Goal: Navigation & Orientation: Find specific page/section

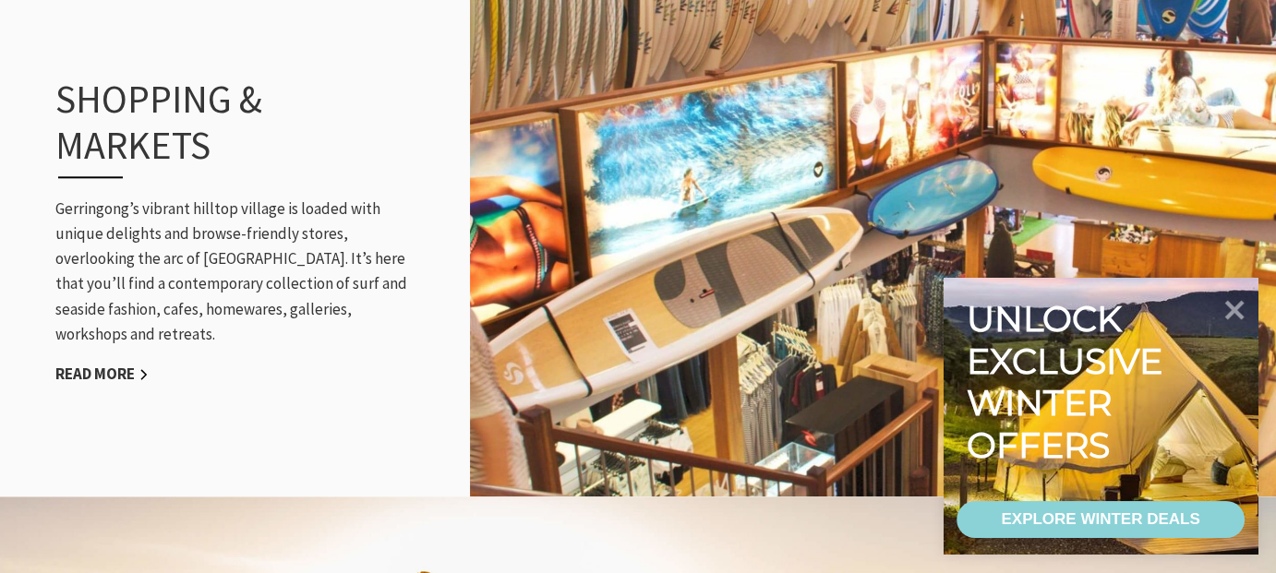
scroll to position [2215, 0]
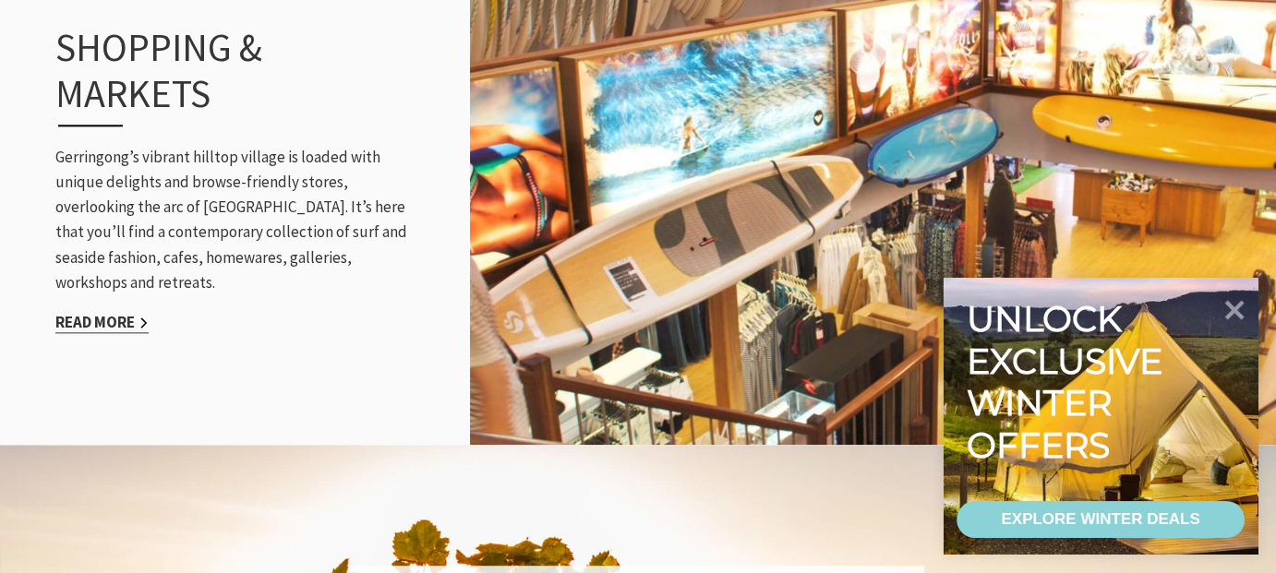
click at [120, 312] on link "Read More" at bounding box center [101, 322] width 93 height 21
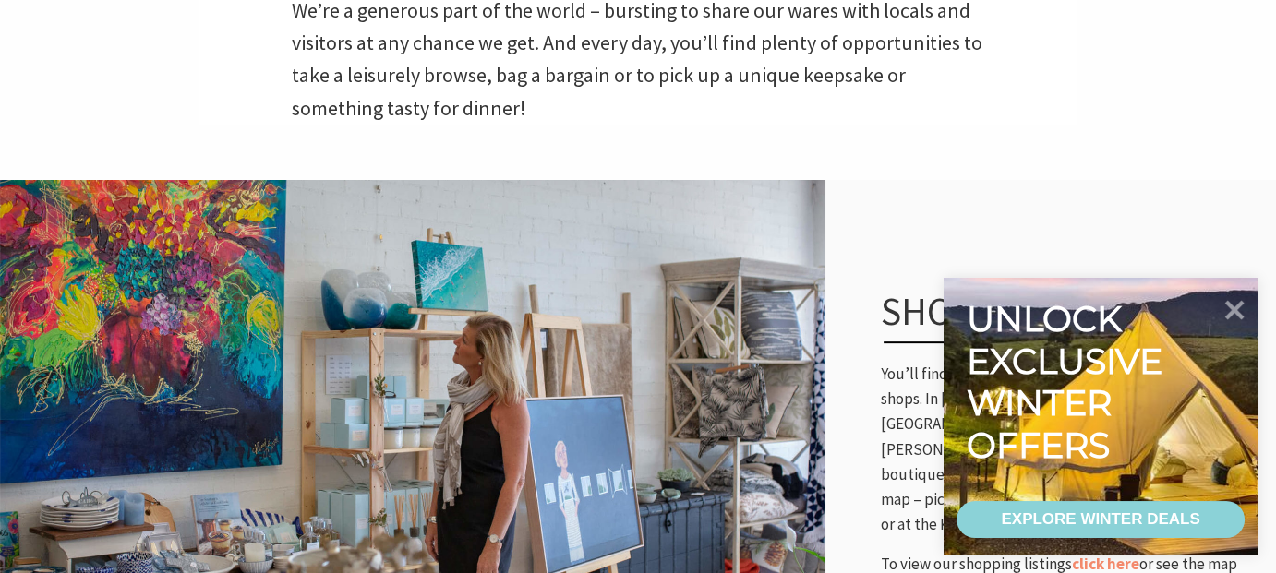
scroll to position [799, 1299]
click at [1248, 302] on icon at bounding box center [1234, 309] width 44 height 44
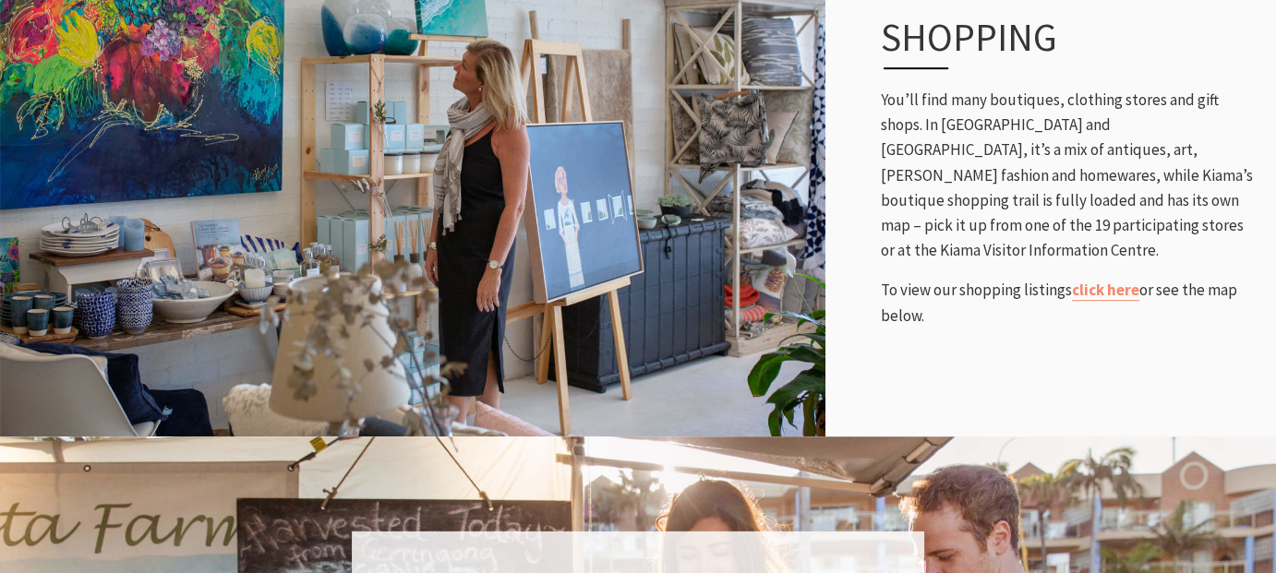
scroll to position [923, 0]
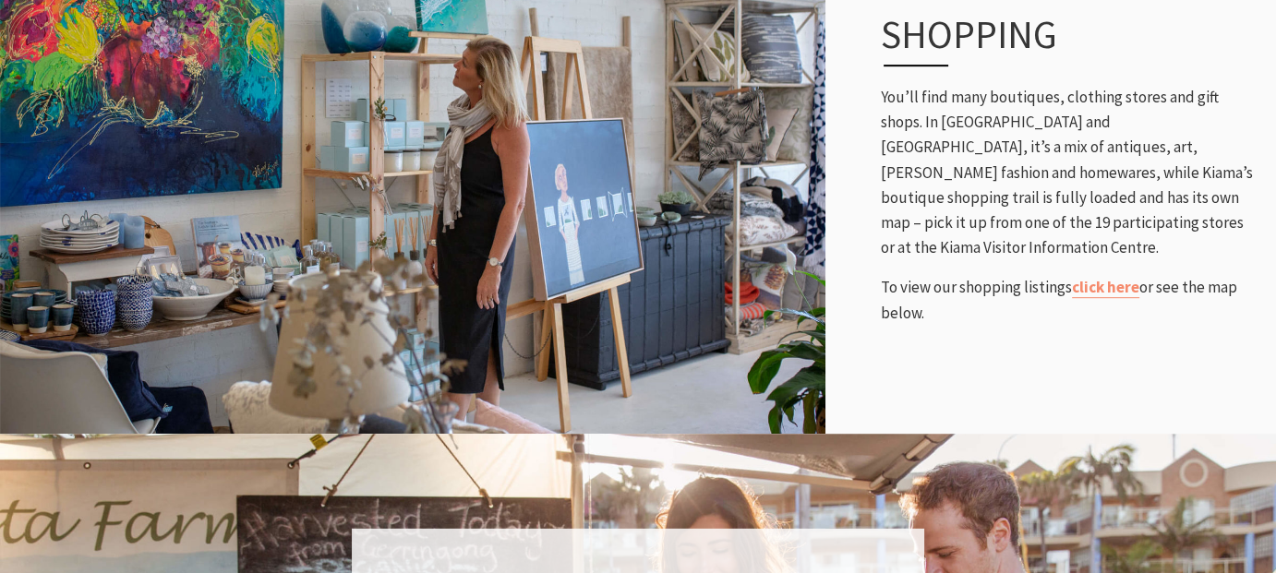
click at [581, 184] on img at bounding box center [412, 168] width 825 height 536
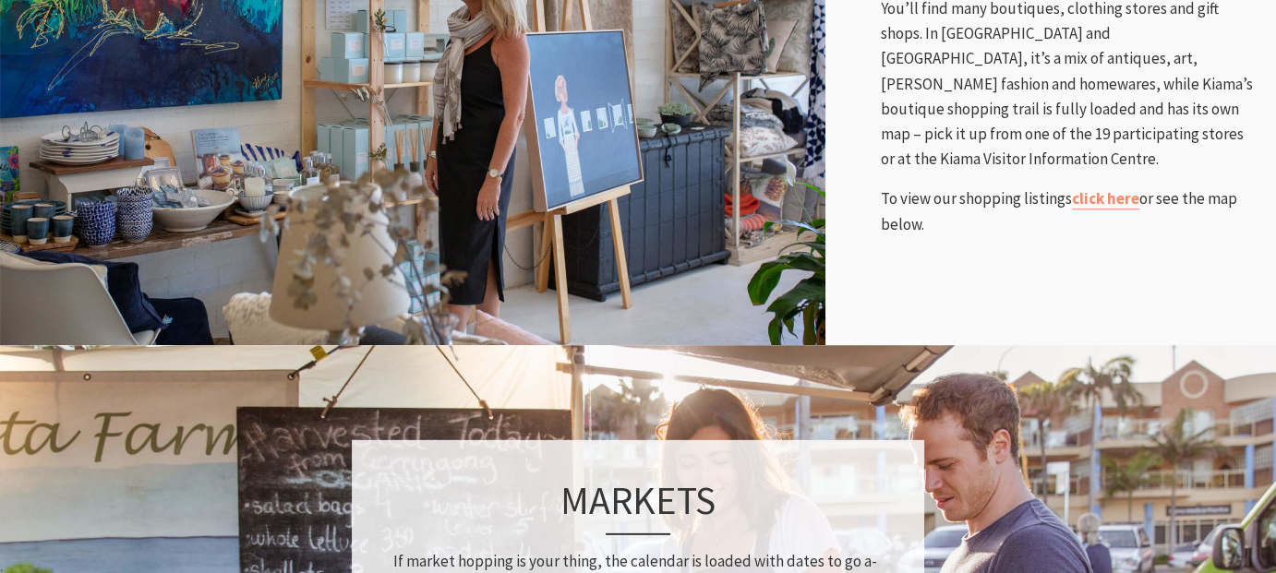
scroll to position [1108, 0]
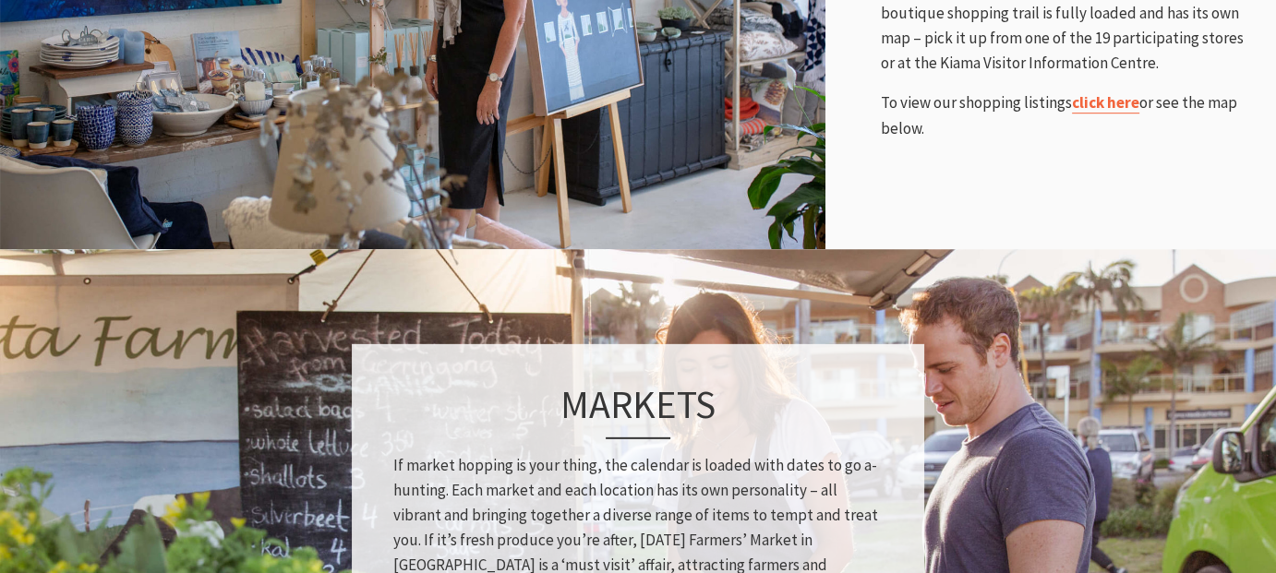
click at [1126, 96] on link "click here" at bounding box center [1105, 102] width 67 height 21
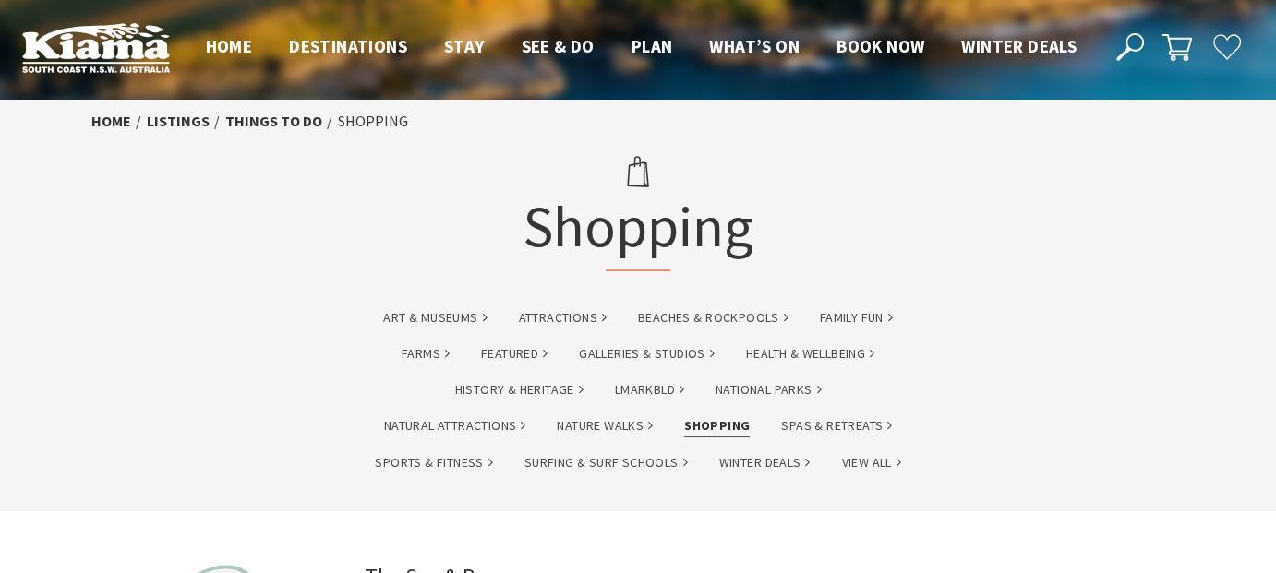
click at [721, 425] on link "Shopping" at bounding box center [717, 425] width 66 height 21
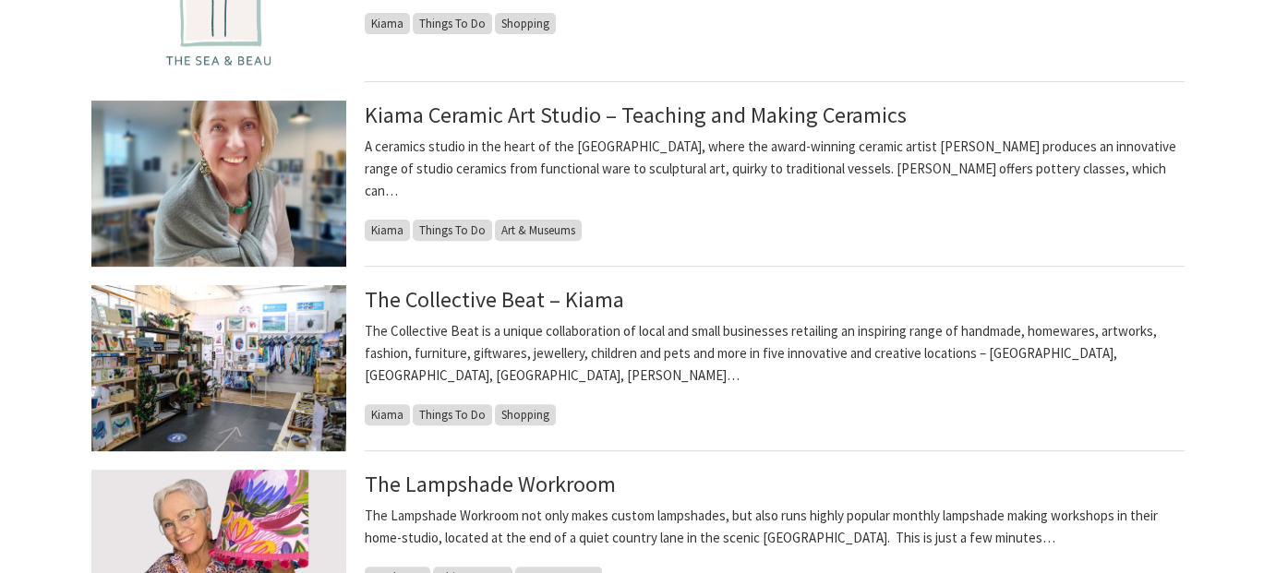
scroll to position [738, 0]
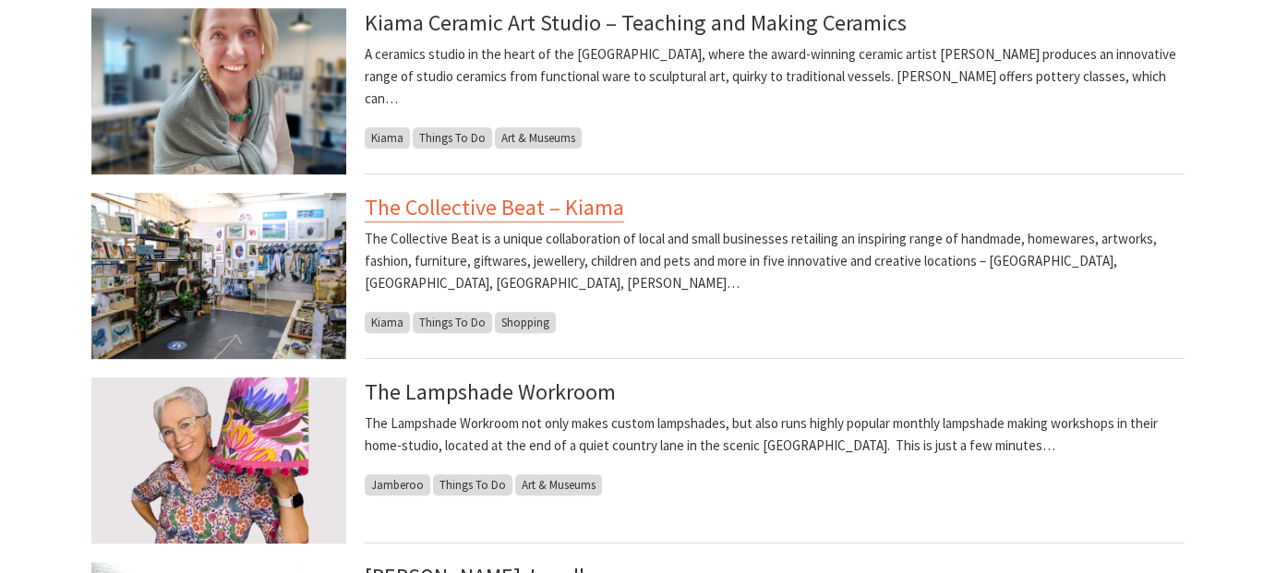
click at [529, 208] on link "The Collective Beat – Kiama" at bounding box center [494, 208] width 259 height 30
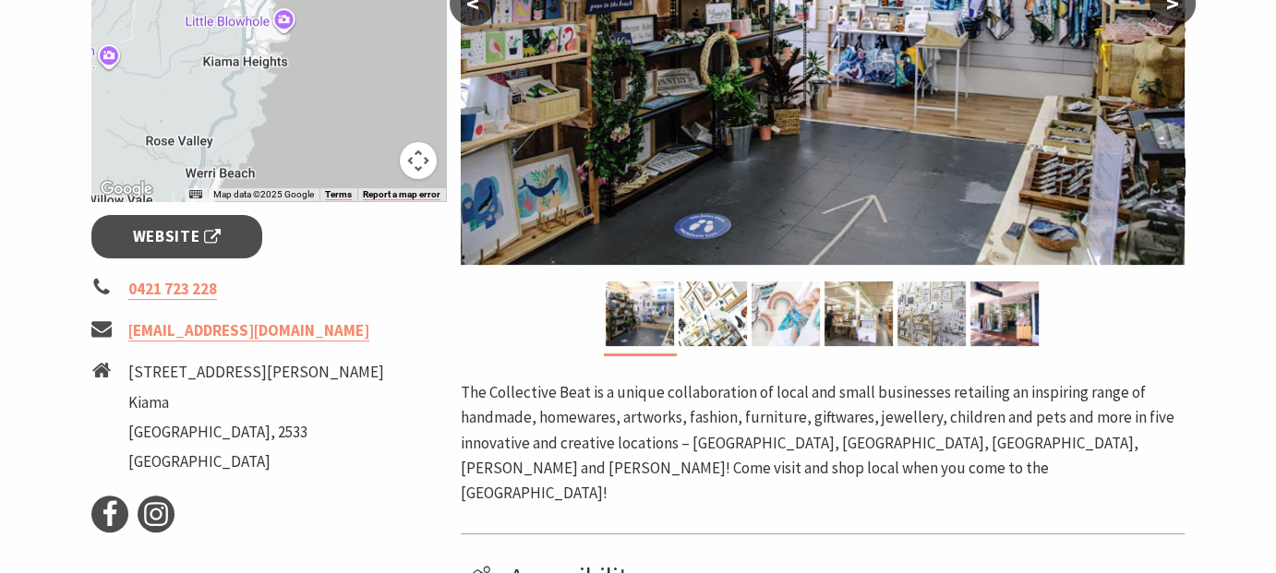
scroll to position [646, 0]
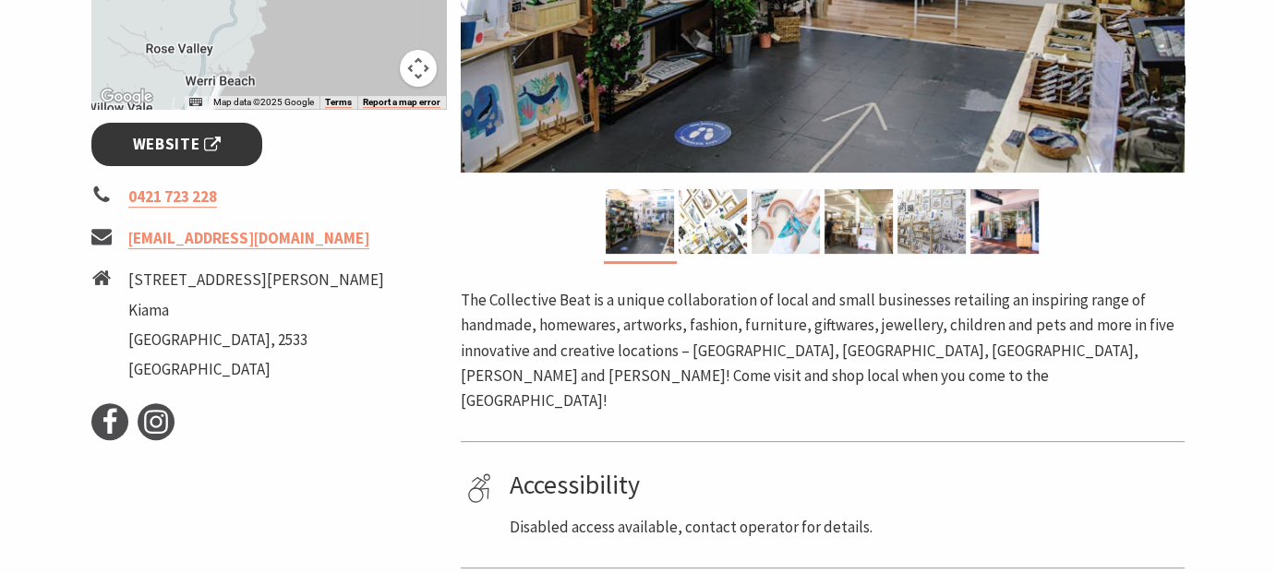
click at [209, 143] on span "Website" at bounding box center [177, 144] width 89 height 25
